Goal: Task Accomplishment & Management: Manage account settings

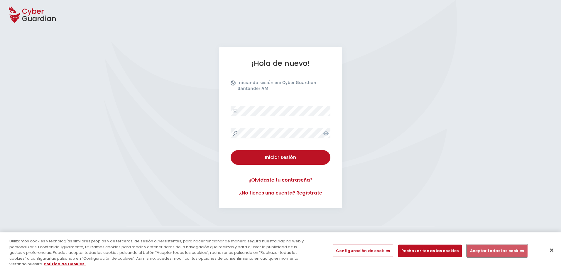
click at [481, 249] on button "Aceptar todas las cookies" at bounding box center [497, 251] width 60 height 12
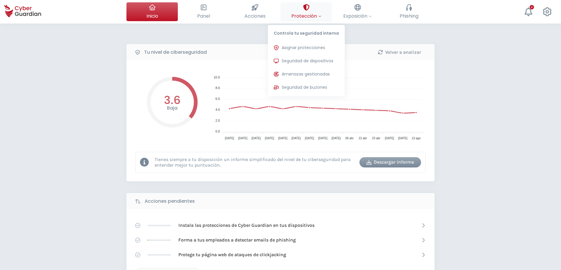
click at [309, 15] on span "Protección" at bounding box center [307, 15] width 30 height 7
click at [320, 61] on span "Seguridad de dispositivos" at bounding box center [308, 61] width 52 height 6
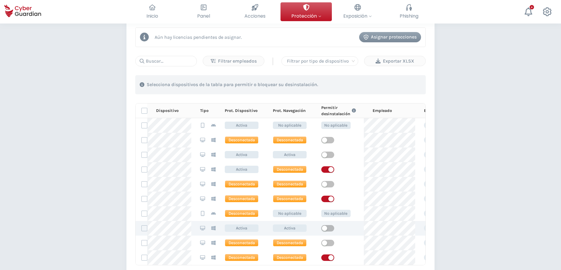
scroll to position [216, 0]
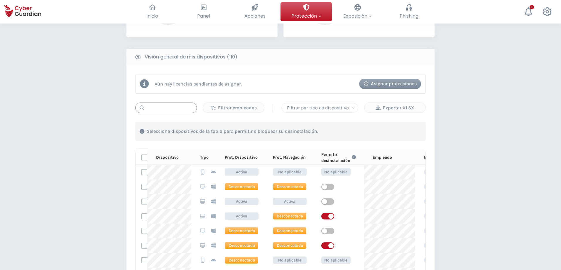
click at [169, 108] on input "text" at bounding box center [166, 107] width 62 height 11
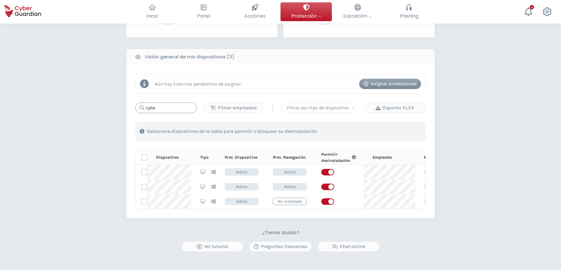
type input "cyber"
drag, startPoint x: 165, startPoint y: 112, endPoint x: 118, endPoint y: 111, distance: 47.6
click at [118, 111] on div "PROTECCIÓN > Seguridad de dispositivos ¿Cómo funciona? Añade empleados Instala …" at bounding box center [280, 75] width 561 height 536
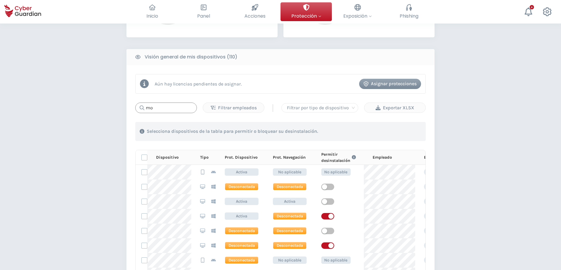
type input "moi"
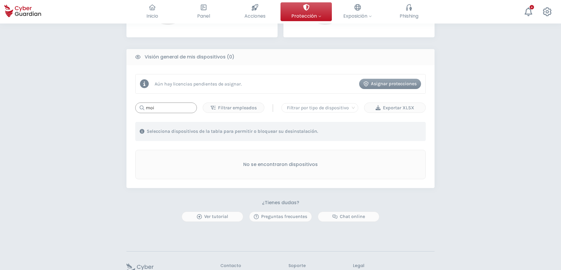
drag, startPoint x: 161, startPoint y: 105, endPoint x: 103, endPoint y: 104, distance: 58.4
click at [103, 104] on div "PROTECCIÓN > Seguridad de dispositivos ¿Cómo funciona? Añade empleados Instala …" at bounding box center [280, 60] width 561 height 506
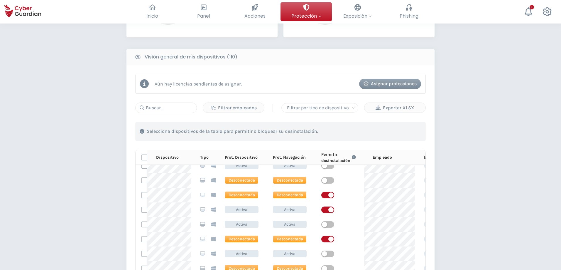
scroll to position [117, 0]
